Goal: Check status: Check status

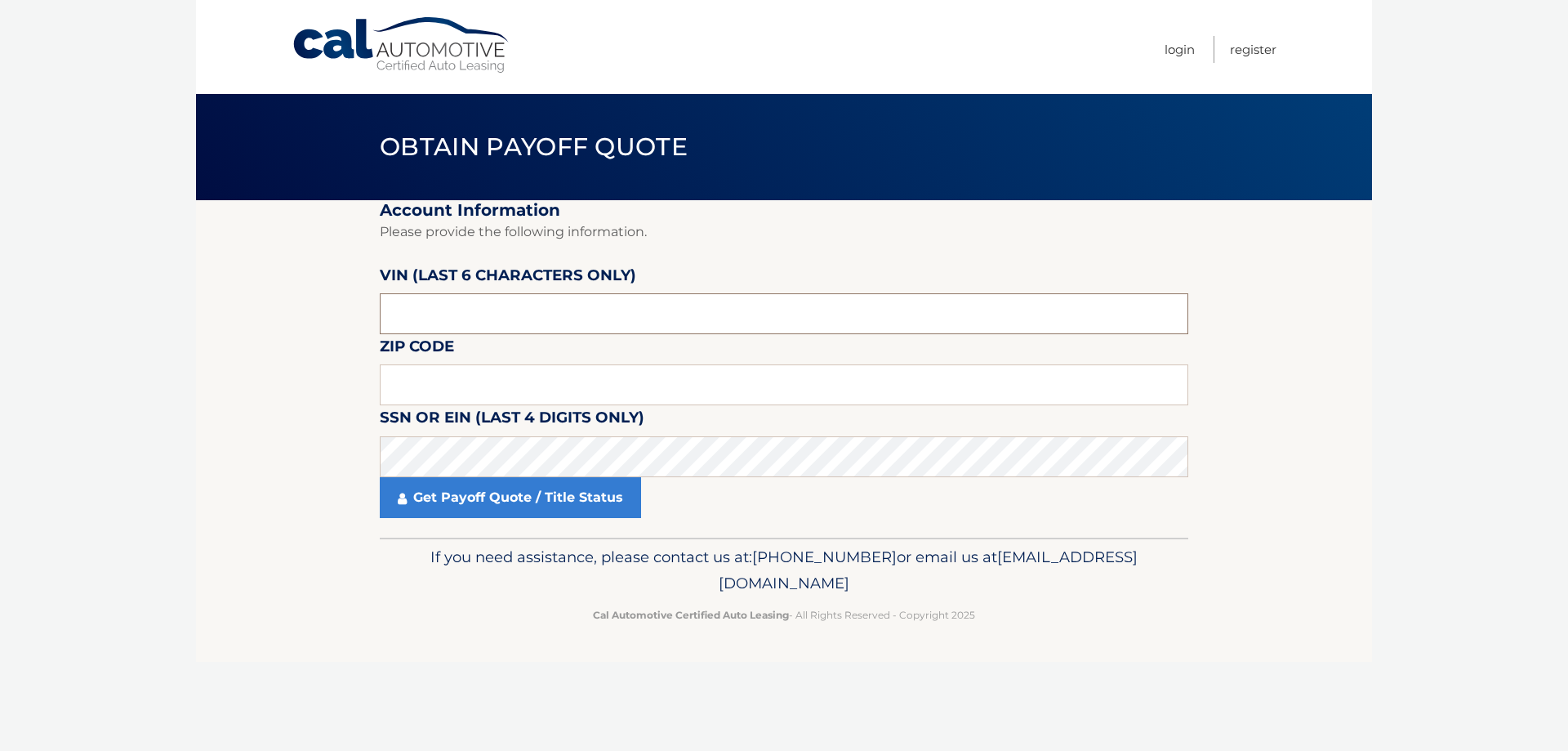
click at [537, 304] on input "text" at bounding box center [784, 314] width 808 height 41
type input "102262"
type input "11379"
click at [496, 486] on link "Get Payoff Quote / Title Status" at bounding box center [510, 498] width 261 height 41
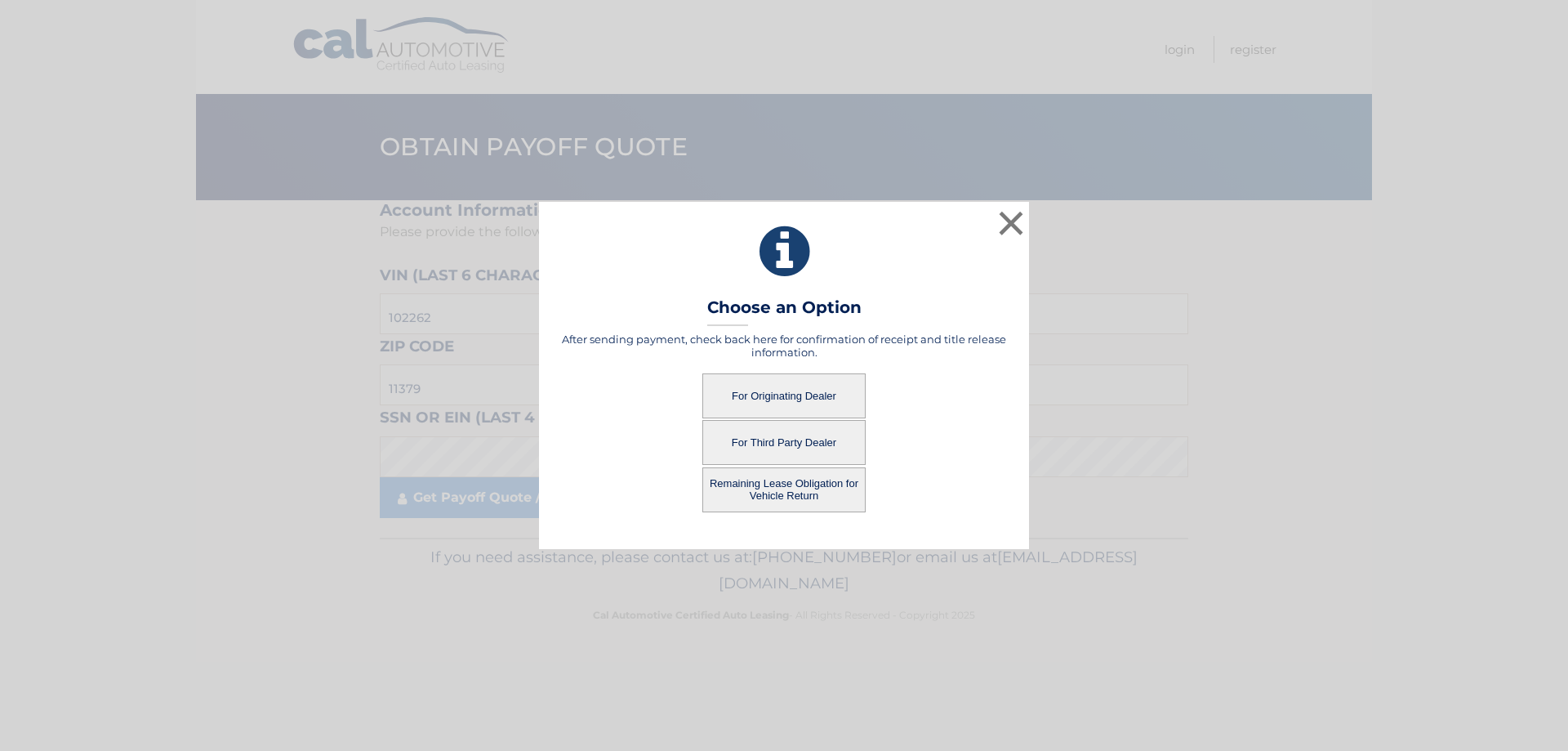
click at [774, 499] on button "Remaining Lease Obligation for Vehicle Return" at bounding box center [784, 490] width 163 height 45
click at [746, 486] on button "Remaining Lease Obligation for Vehicle Return" at bounding box center [784, 490] width 163 height 45
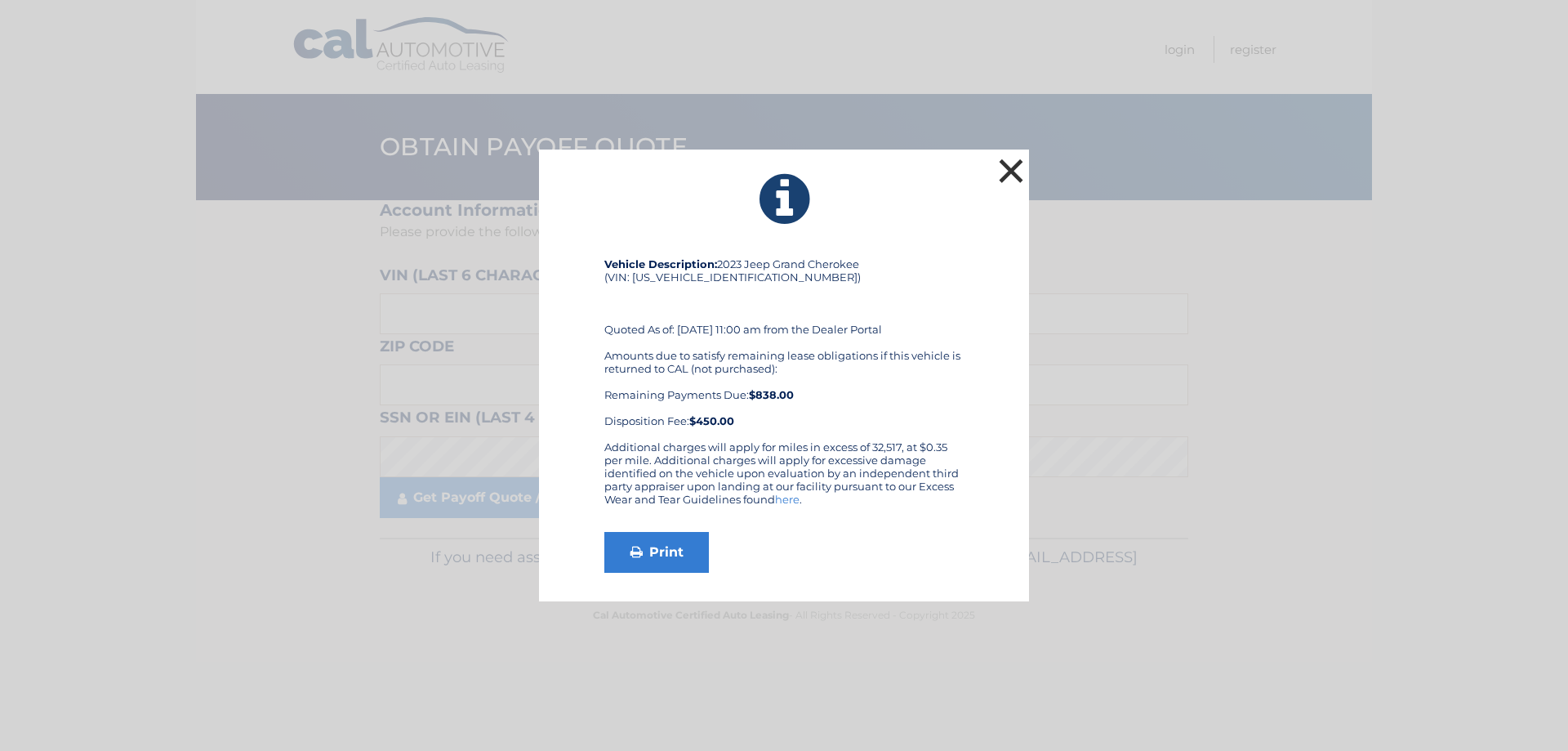
click at [1011, 156] on button "×" at bounding box center [1010, 171] width 33 height 33
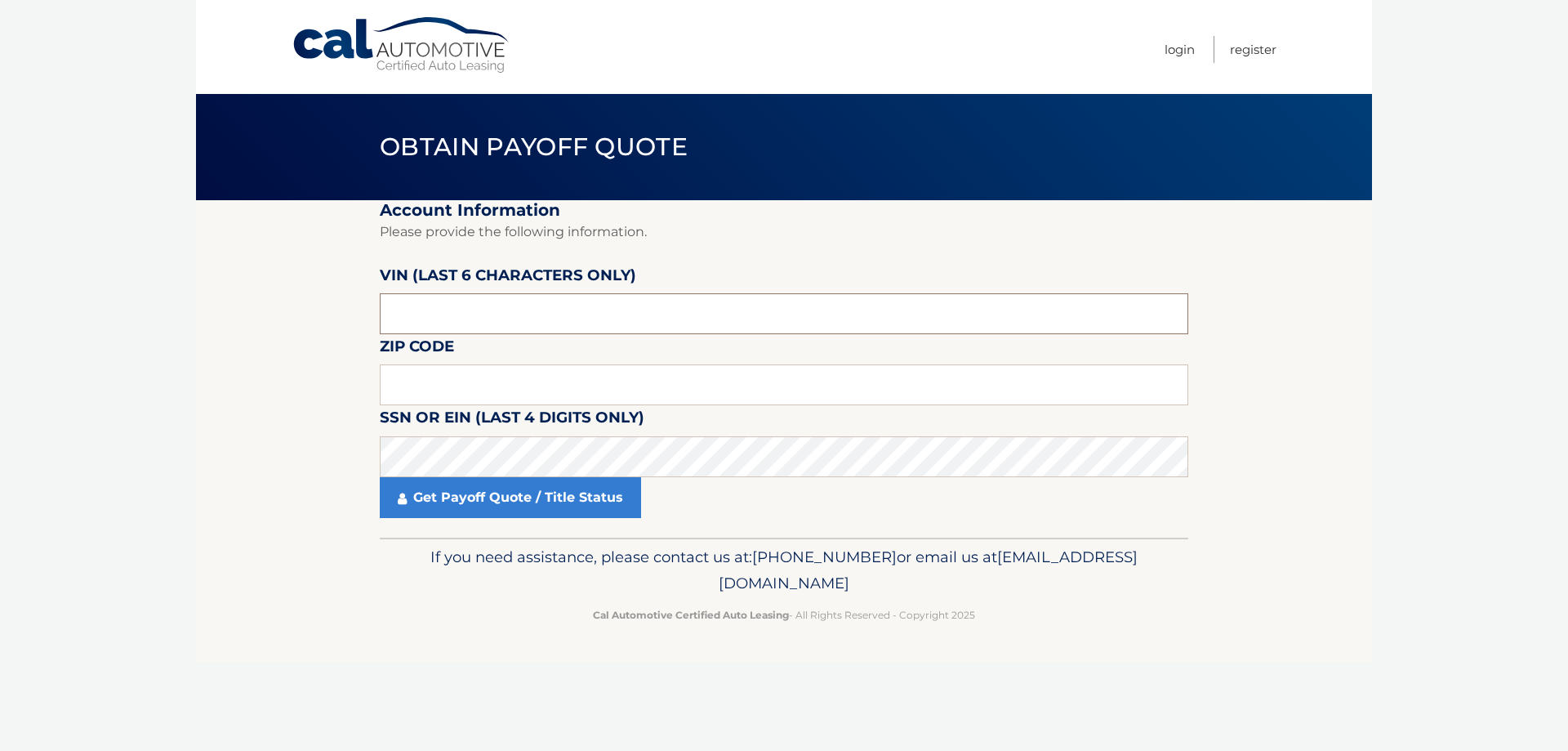
click at [520, 314] on input "text" at bounding box center [784, 314] width 808 height 41
type input "102262"
click at [482, 372] on input "text" at bounding box center [784, 385] width 808 height 41
type input "11376"
click at [544, 499] on link "Get Payoff Quote / Title Status" at bounding box center [510, 498] width 261 height 41
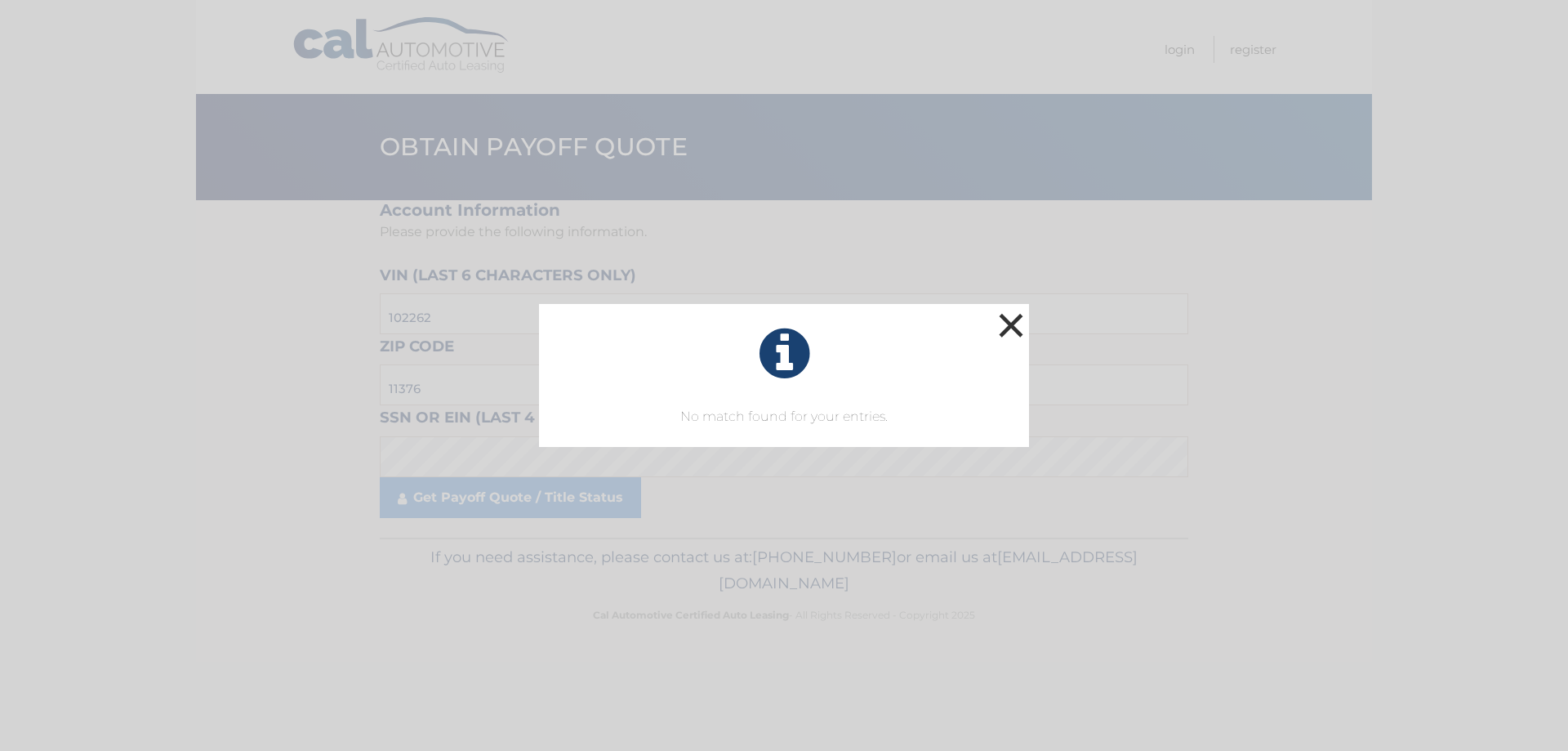
click at [1020, 308] on button "×" at bounding box center [1010, 324] width 33 height 33
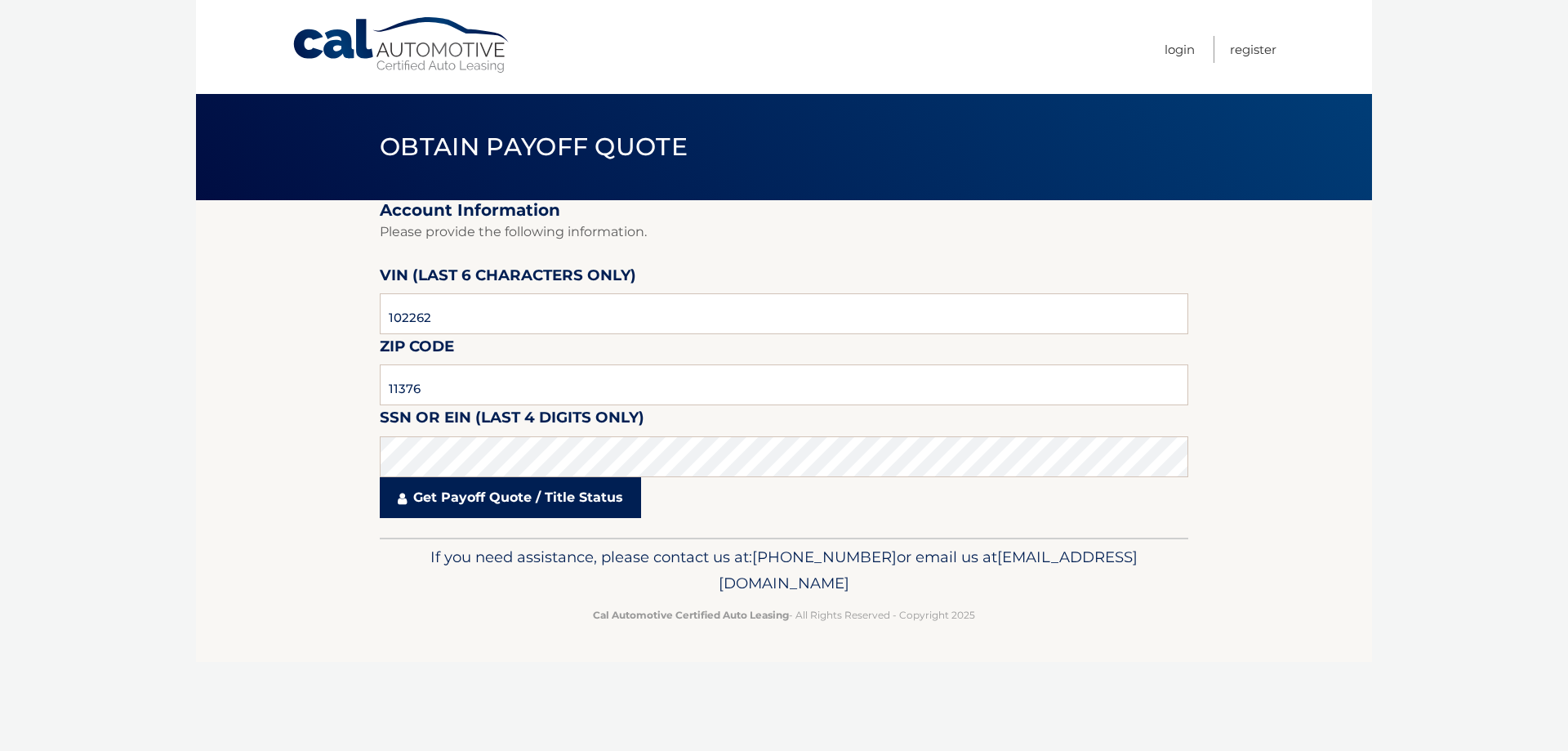
click at [486, 500] on link "Get Payoff Quote / Title Status" at bounding box center [510, 498] width 261 height 41
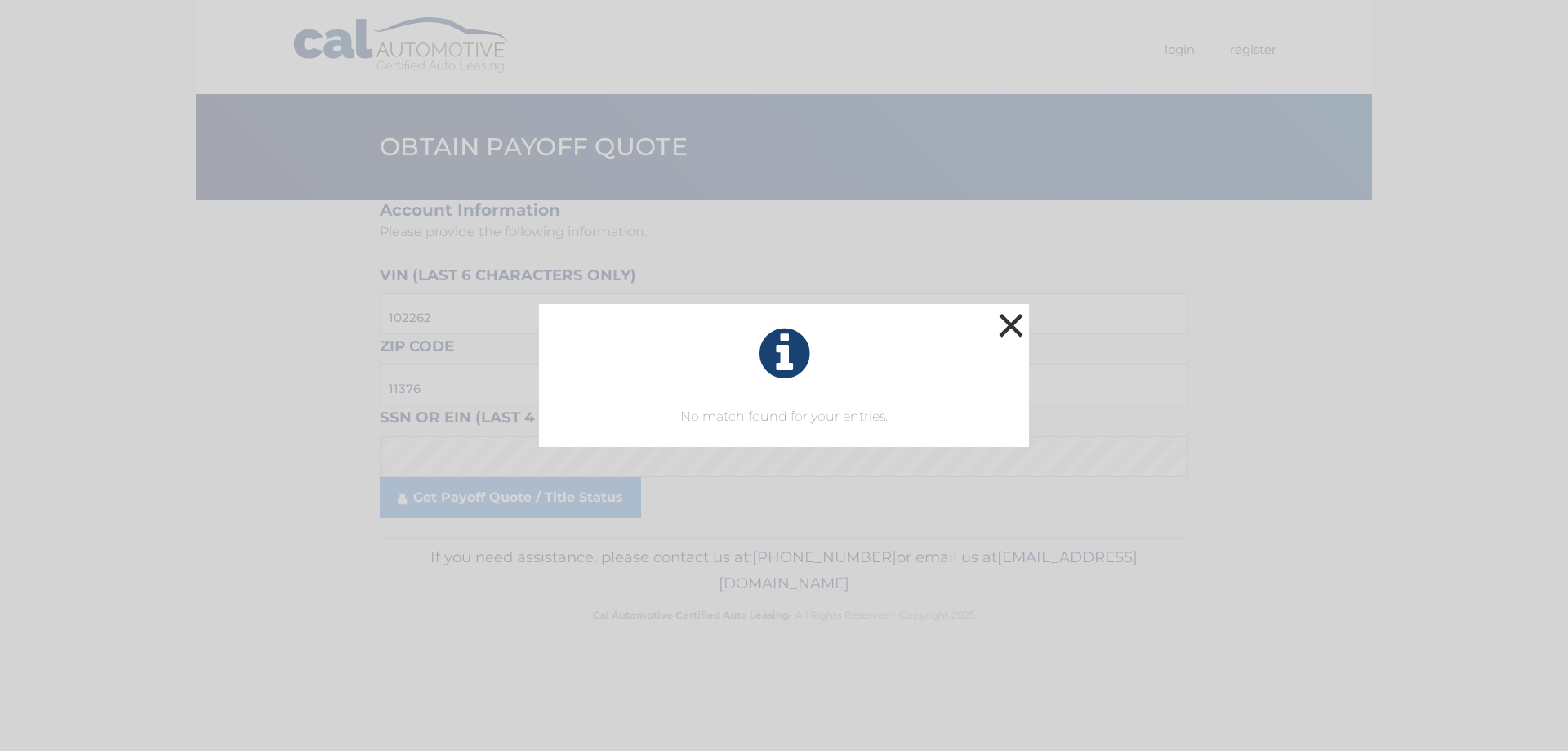
click at [994, 328] on button "×" at bounding box center [1010, 324] width 33 height 33
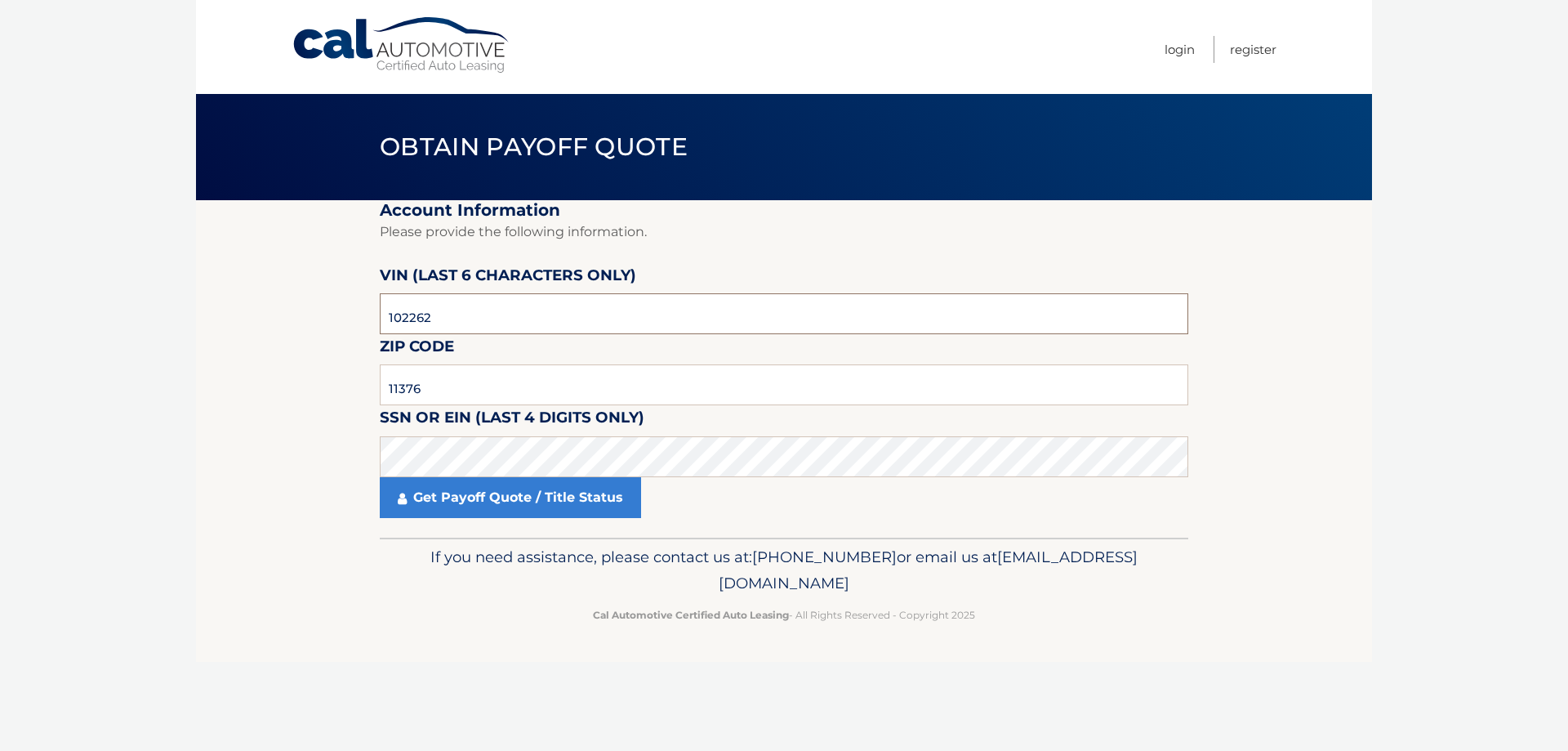
drag, startPoint x: 523, startPoint y: 302, endPoint x: 392, endPoint y: 323, distance: 132.7
click at [388, 319] on input "102262" at bounding box center [784, 314] width 808 height 41
type input "102262"
click at [483, 399] on input "11376" at bounding box center [784, 385] width 808 height 41
type input "11379"
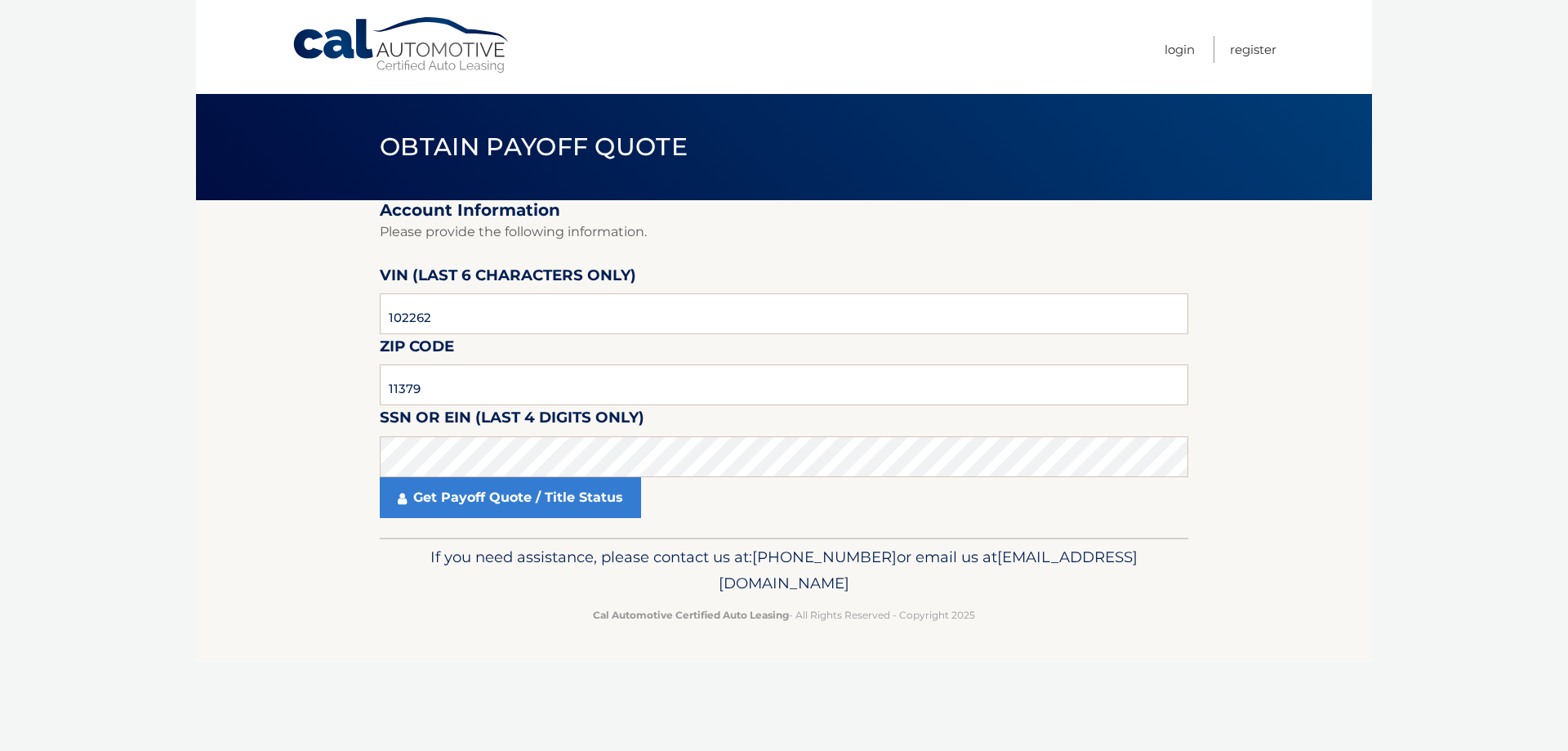
click at [617, 521] on fieldset "Account Information Please provide the following information. [PERSON_NAME] (la…" at bounding box center [784, 369] width 808 height 338
click at [637, 485] on link "Get Payoff Quote / Title Status" at bounding box center [510, 498] width 261 height 41
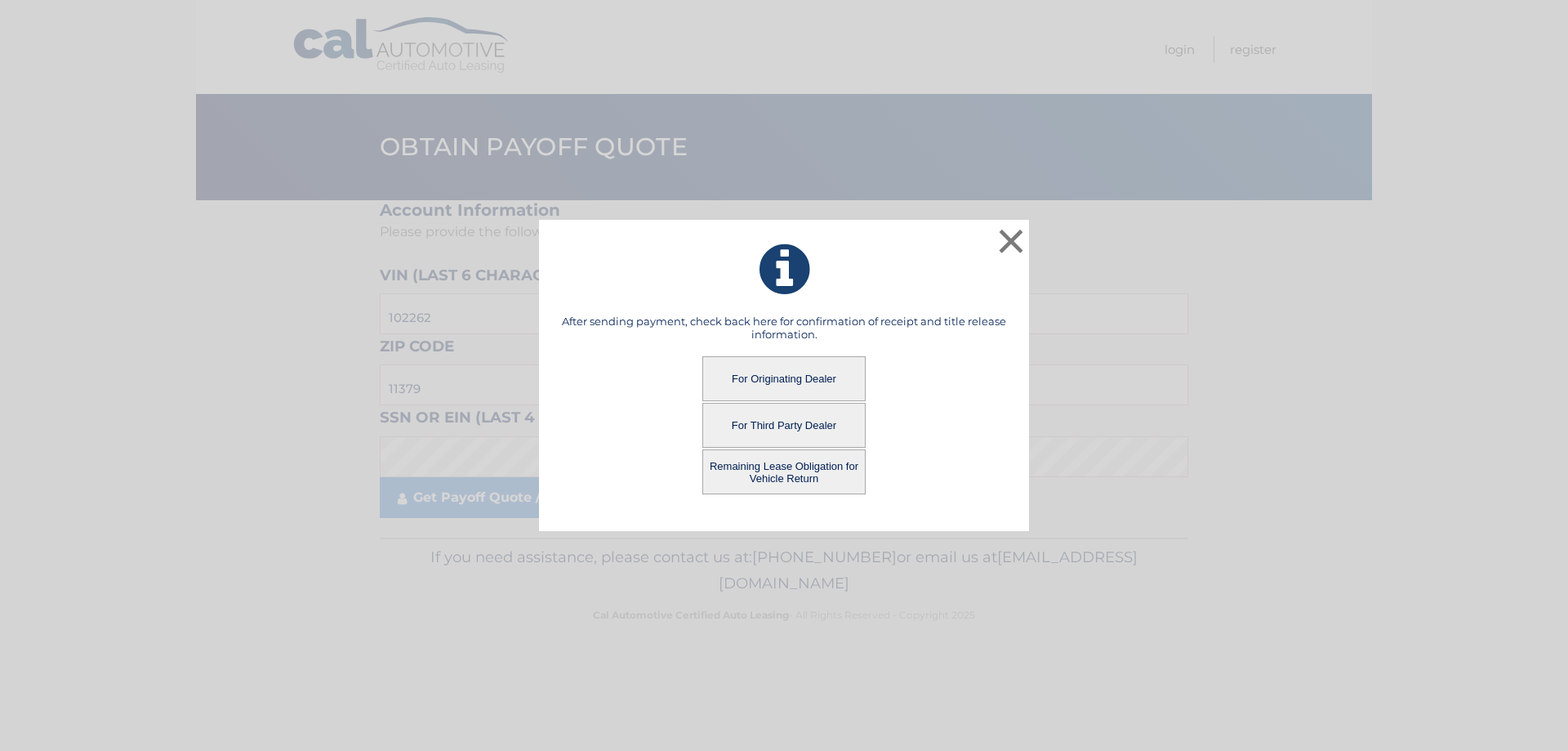
click at [769, 382] on button "For Originating Dealer" at bounding box center [784, 379] width 163 height 45
click at [767, 372] on button "For Originating Dealer" at bounding box center [784, 379] width 163 height 45
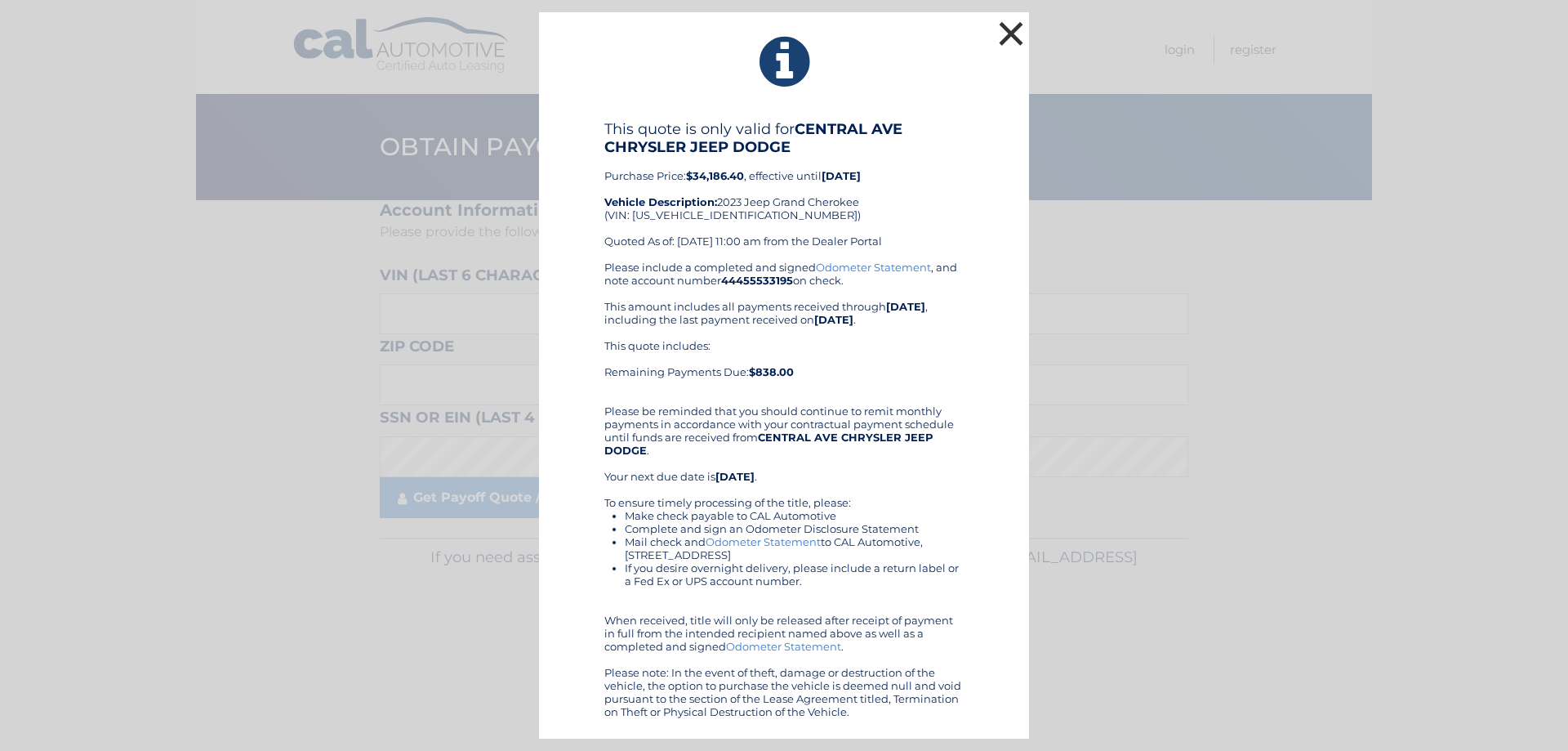
click at [1007, 33] on button "×" at bounding box center [1010, 33] width 33 height 33
